Goal: Information Seeking & Learning: Learn about a topic

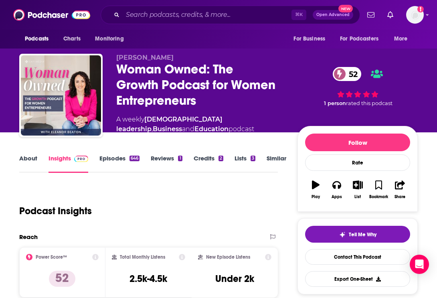
click at [172, 22] on div "⌘ K Open Advanced New" at bounding box center [230, 15] width 259 height 18
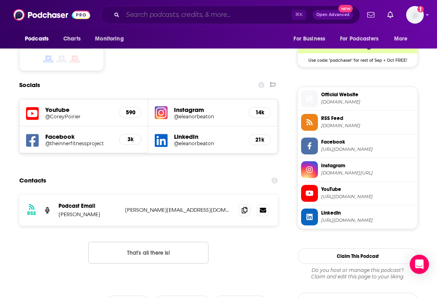
click at [171, 17] on input "Search podcasts, credits, & more..." at bounding box center [207, 14] width 169 height 13
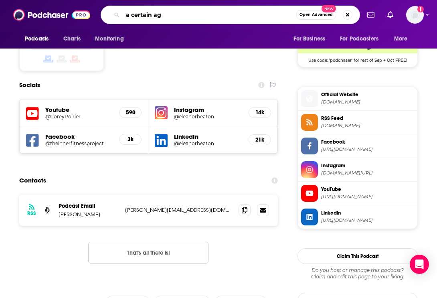
type input "a certain age"
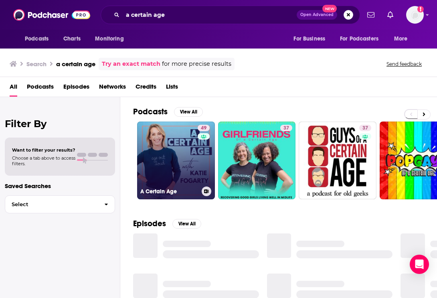
click at [196, 158] on link "49 A Certain Age" at bounding box center [176, 161] width 78 height 78
